Goal: Information Seeking & Learning: Learn about a topic

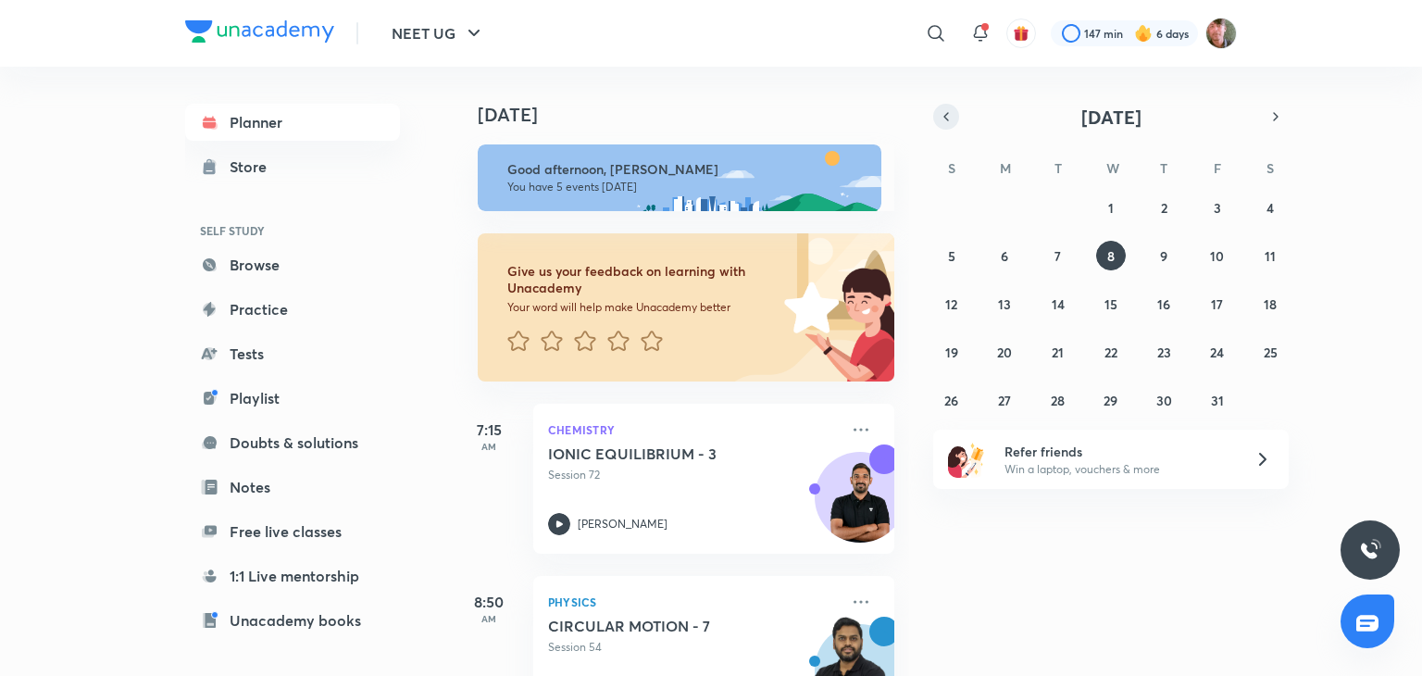
click at [941, 124] on icon "button" at bounding box center [946, 116] width 15 height 17
click at [1101, 287] on div "31 1 2 3 4 5 6 7 8 9 10 11 12 13 14 15 16 17 18 19 20 21 22 23 24 25 26 27 28 2…" at bounding box center [1111, 304] width 356 height 222
click at [1112, 295] on abbr "17" at bounding box center [1111, 304] width 12 height 18
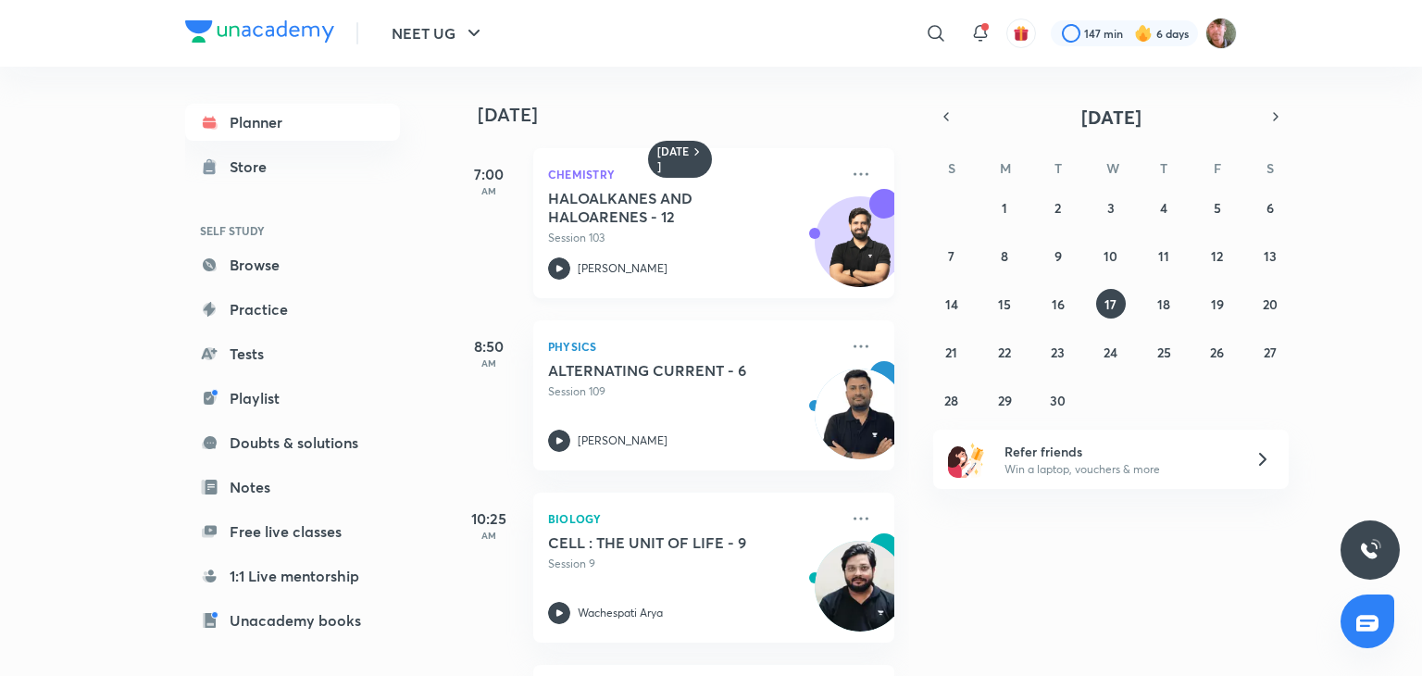
click at [549, 254] on div "HALOALKANES AND HALOARENES - 12 Session 103 Yogender Singh" at bounding box center [693, 234] width 291 height 91
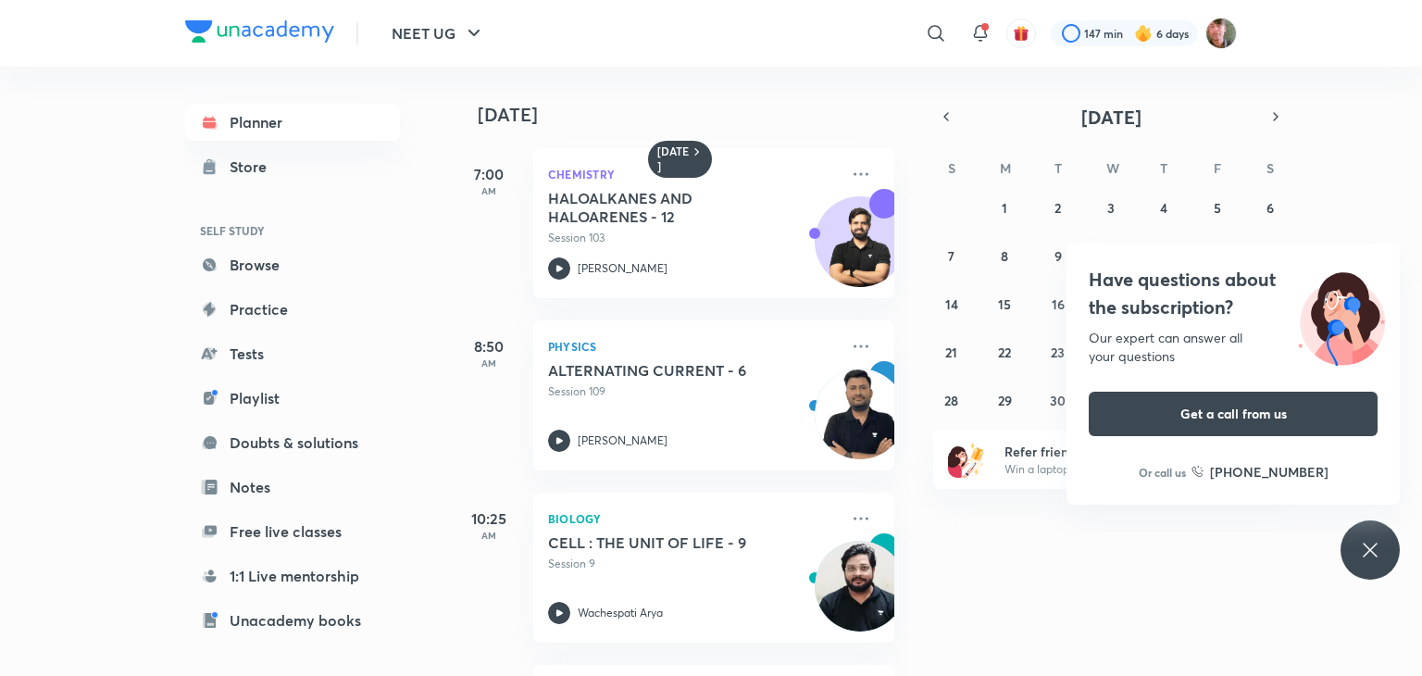
click at [1362, 539] on icon at bounding box center [1370, 550] width 22 height 22
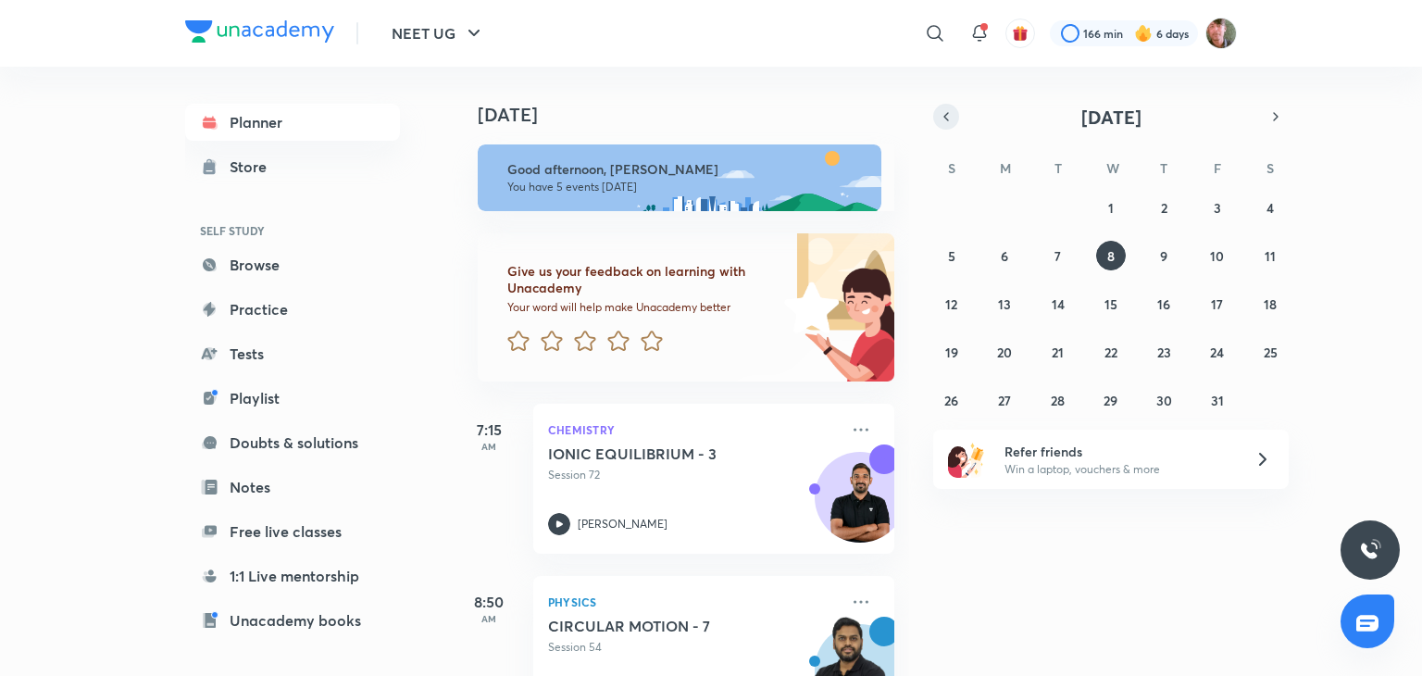
click at [941, 113] on icon "button" at bounding box center [946, 116] width 15 height 17
click at [1119, 305] on button "17" at bounding box center [1111, 304] width 30 height 30
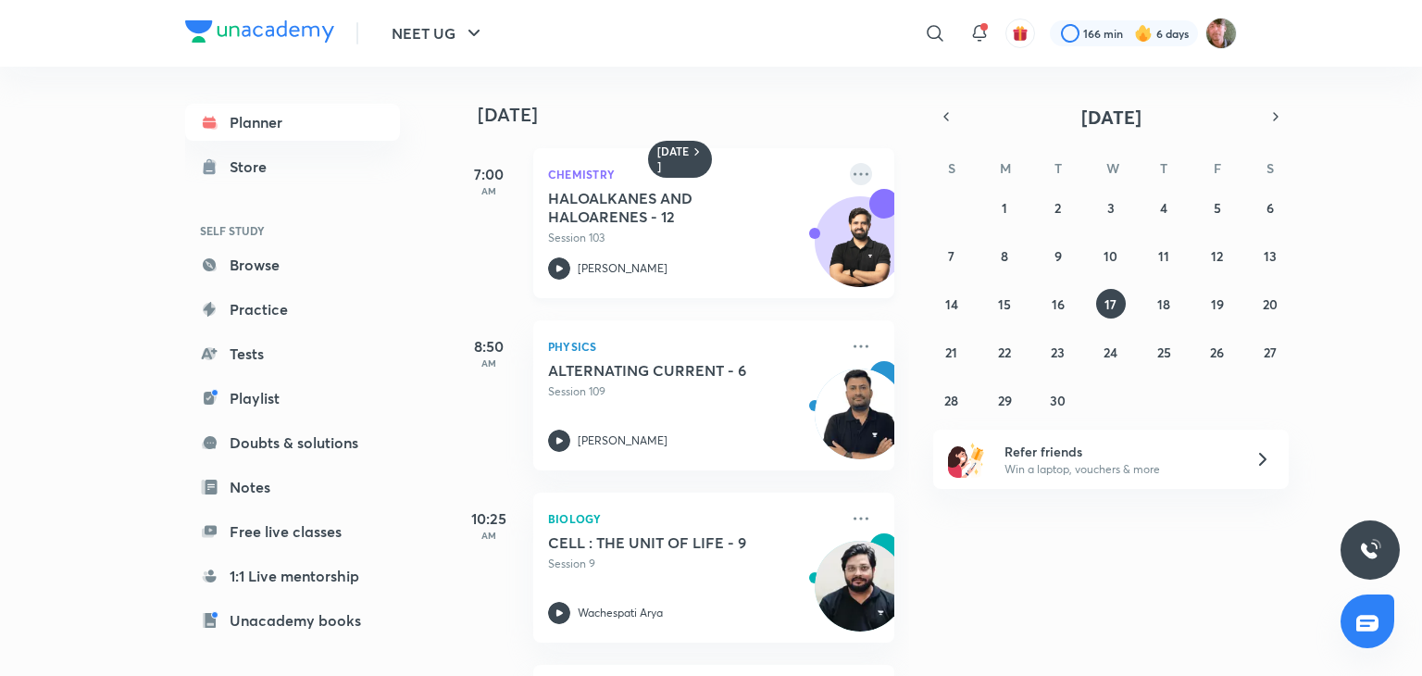
click at [850, 166] on icon at bounding box center [861, 174] width 22 height 22
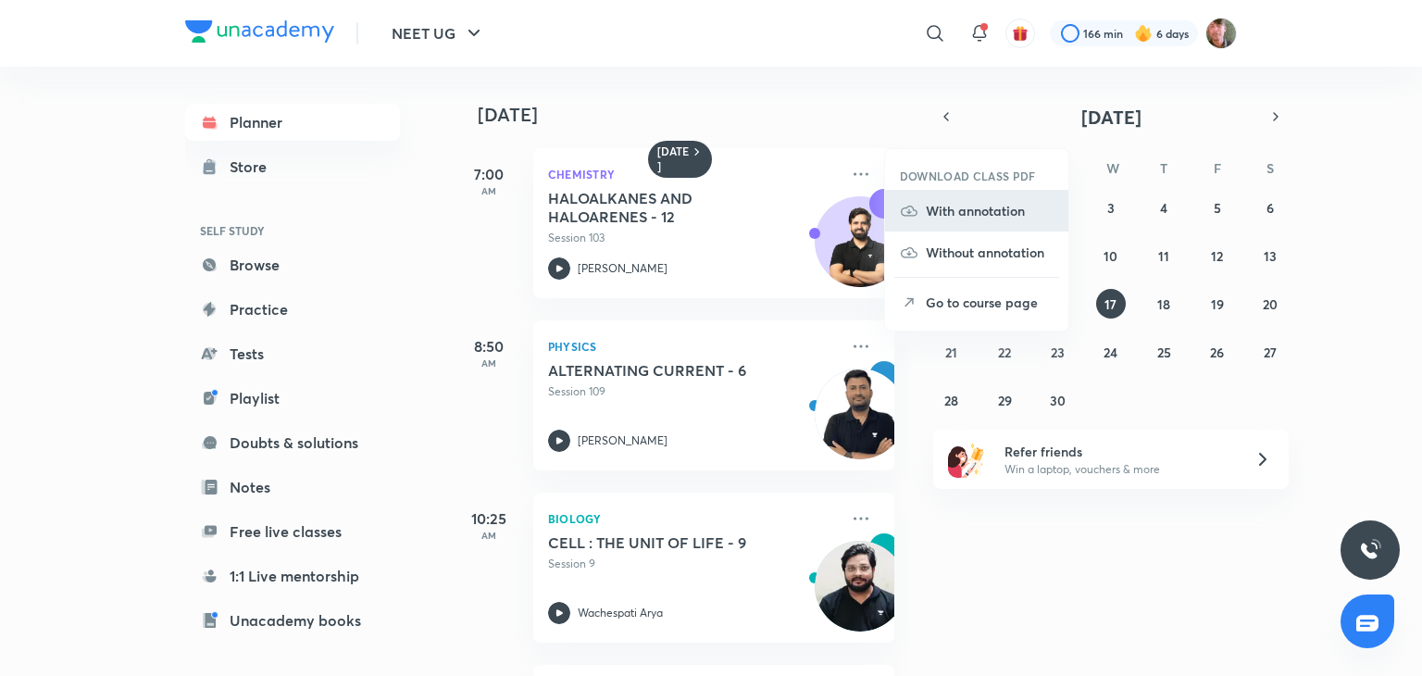
click at [963, 218] on p "With annotation" at bounding box center [990, 210] width 128 height 19
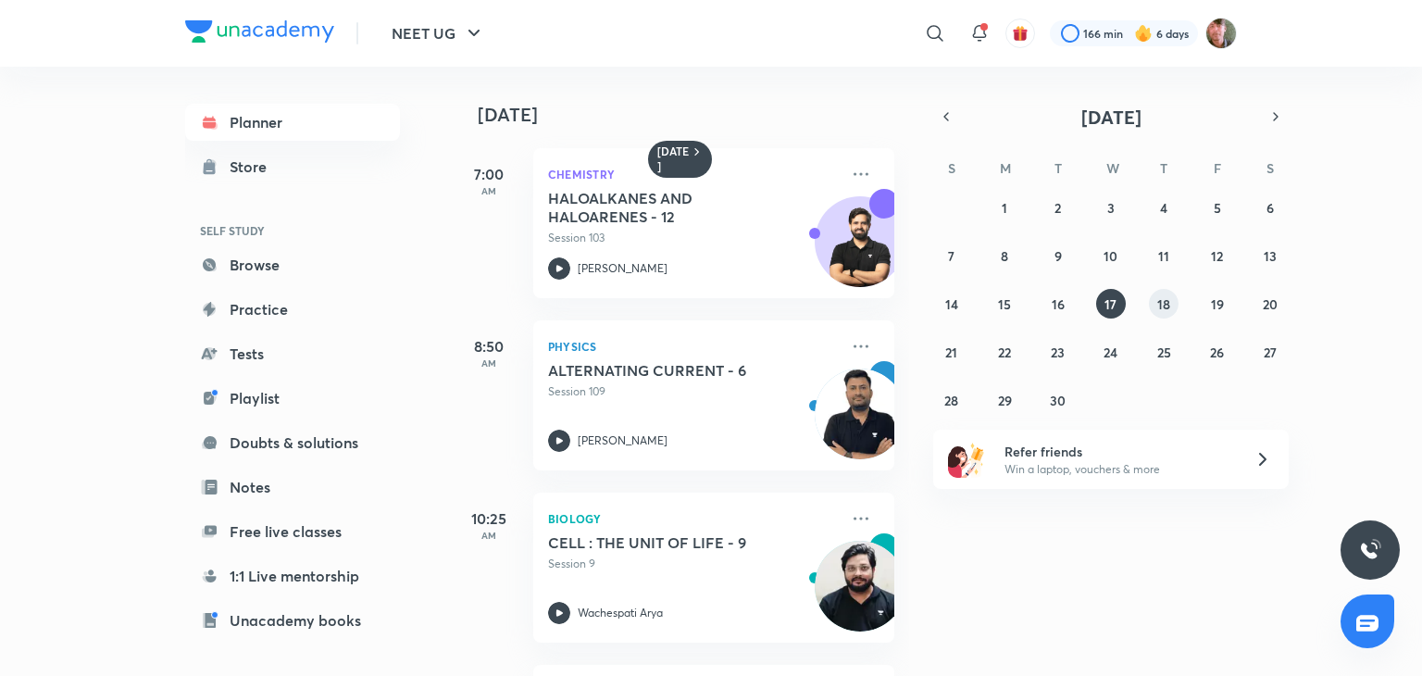
click at [1170, 312] on button "18" at bounding box center [1164, 304] width 30 height 30
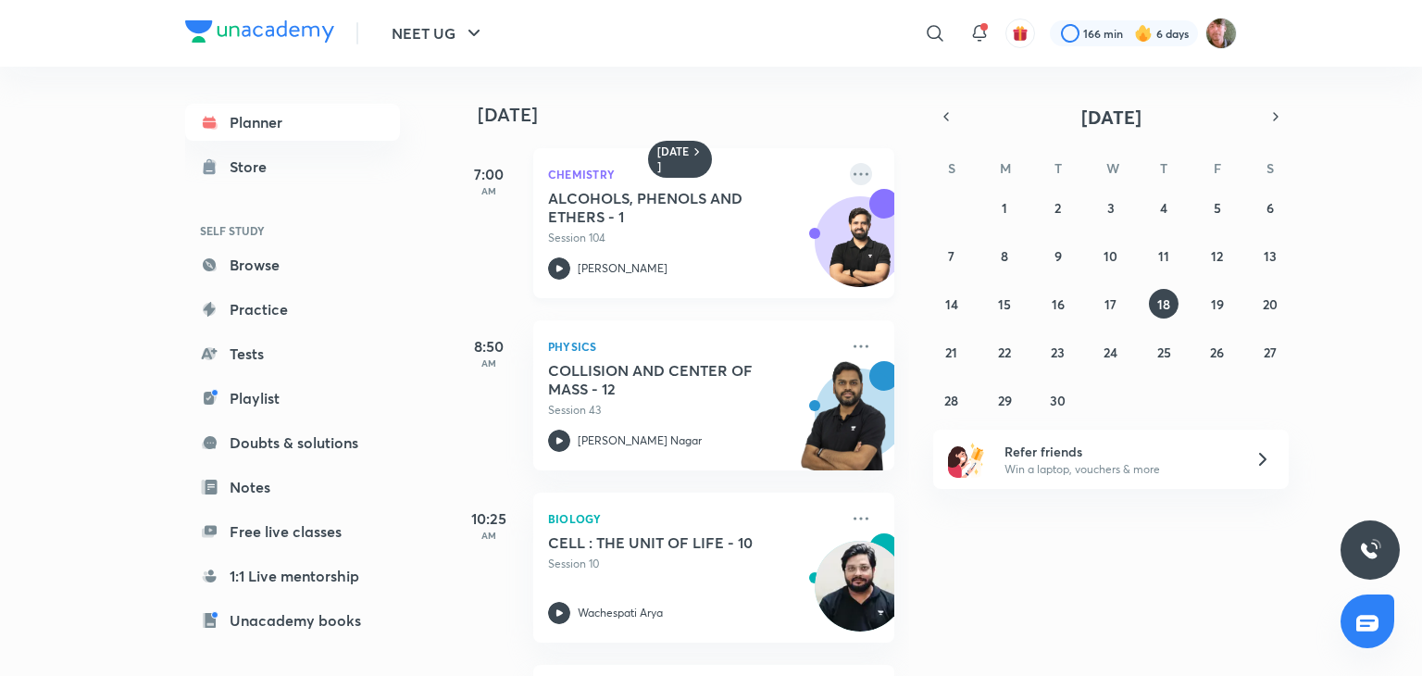
click at [855, 172] on icon at bounding box center [861, 174] width 22 height 22
click at [1222, 316] on button "19" at bounding box center [1218, 304] width 30 height 30
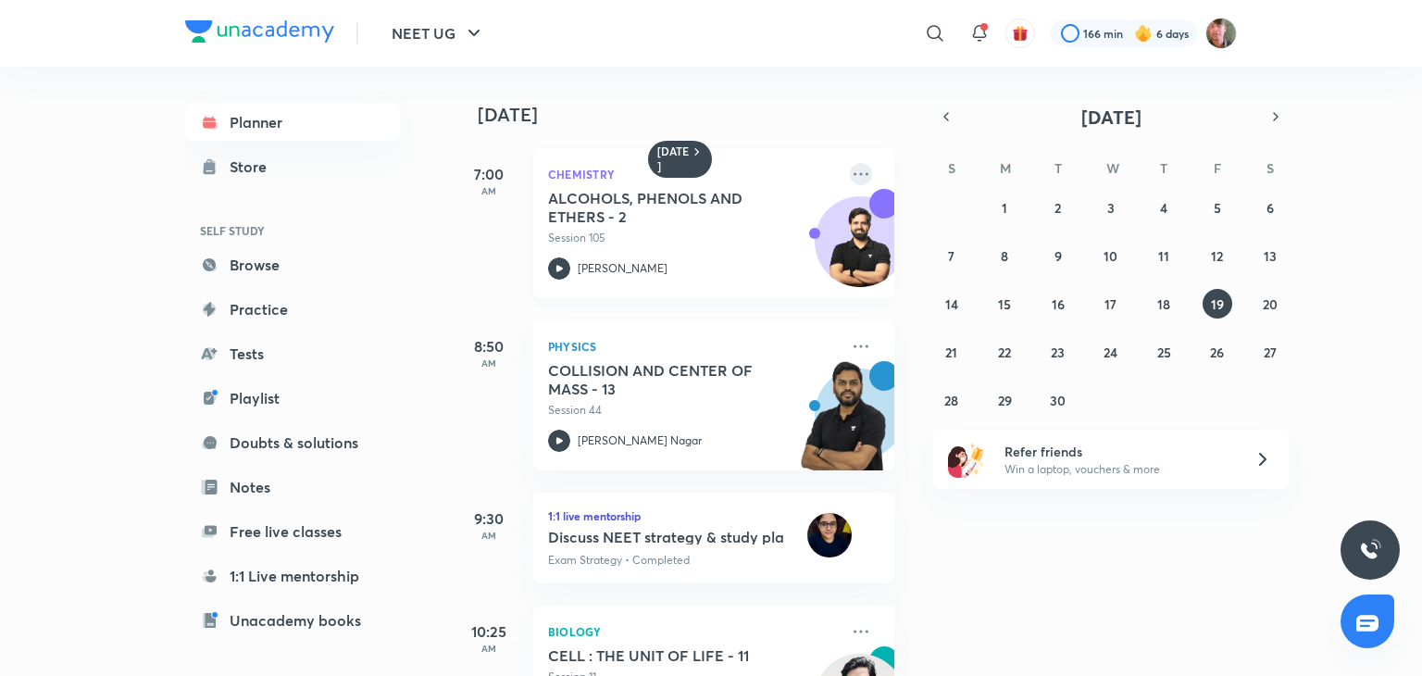
click at [850, 171] on icon at bounding box center [861, 174] width 22 height 22
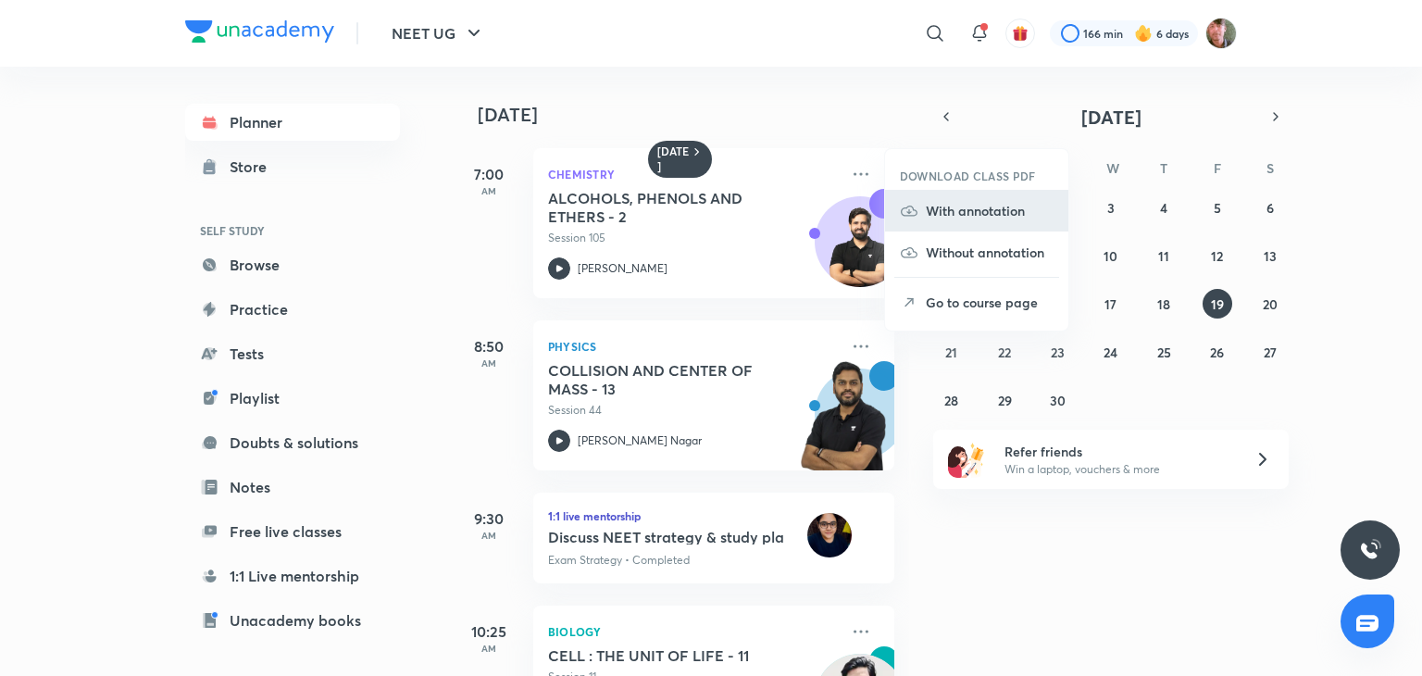
click at [967, 221] on li "With annotation" at bounding box center [976, 211] width 183 height 42
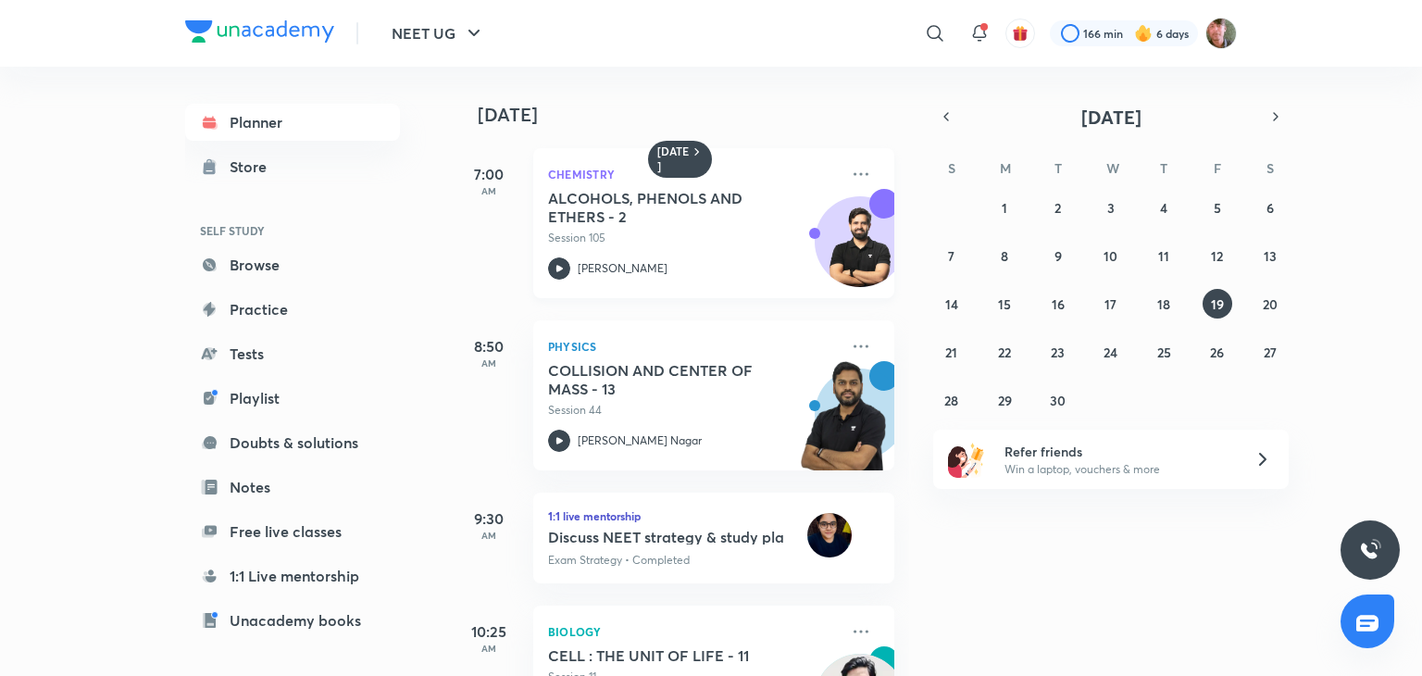
drag, startPoint x: 544, startPoint y: 262, endPoint x: 559, endPoint y: 267, distance: 16.4
click at [559, 267] on div "Chemistry ALCOHOLS, PHENOLS AND ETHERS - 2 Session 105 [PERSON_NAME]" at bounding box center [713, 223] width 361 height 150
click at [559, 267] on icon at bounding box center [560, 268] width 6 height 6
